Goal: Information Seeking & Learning: Learn about a topic

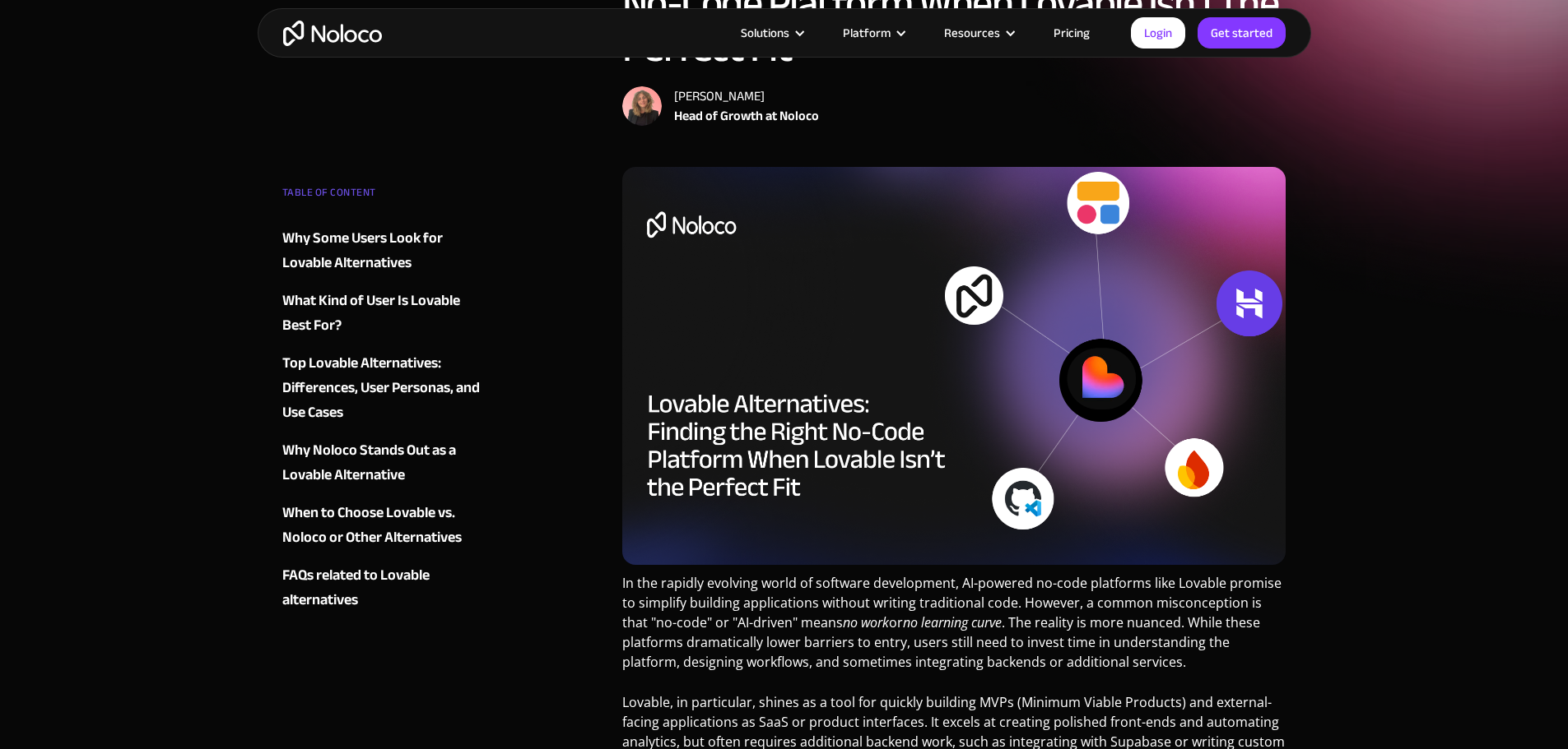
scroll to position [411, 0]
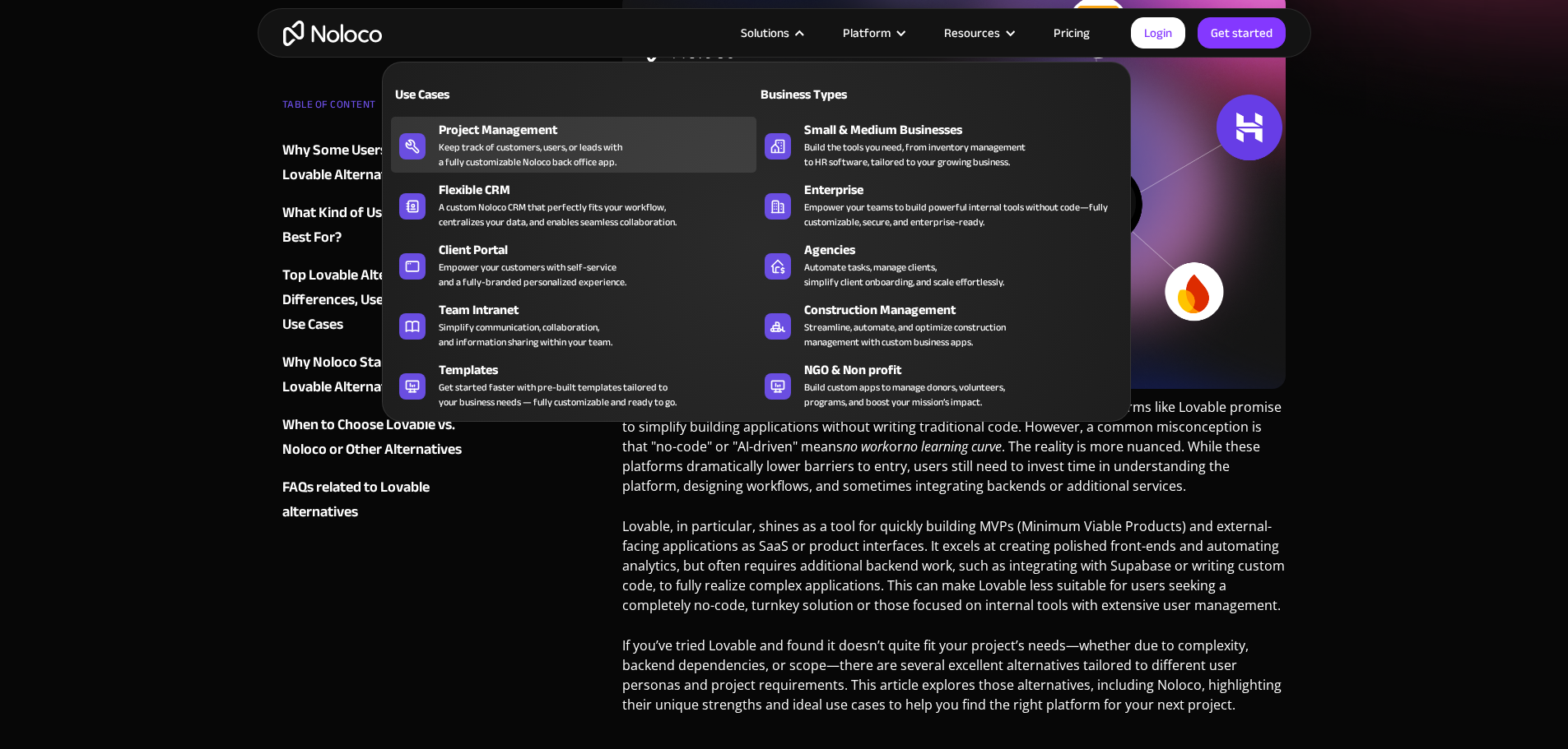
click at [572, 140] on div "Project Management" at bounding box center [601, 130] width 325 height 20
